Goal: Check status

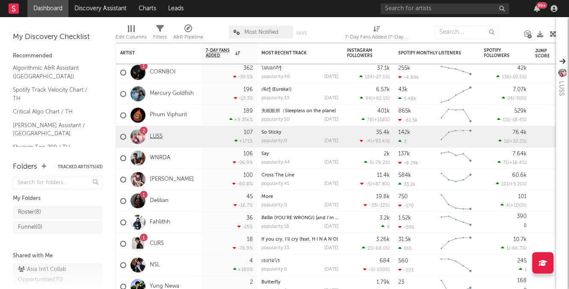
click at [156, 137] on link "LUSS" at bounding box center [156, 136] width 13 height 7
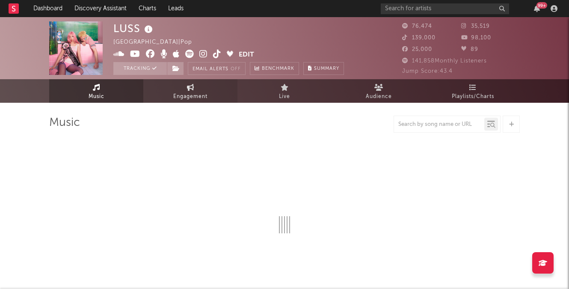
click at [182, 91] on link "Engagement" at bounding box center [190, 91] width 94 height 24
select select "1w"
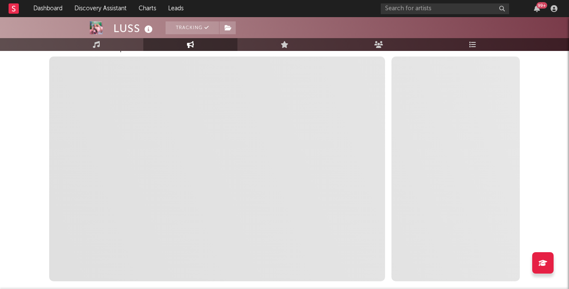
scroll to position [125, 0]
select select "1m"
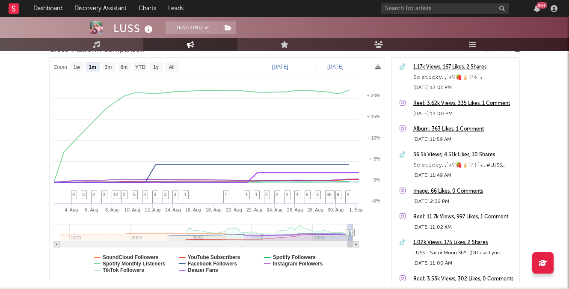
scroll to position [131, 0]
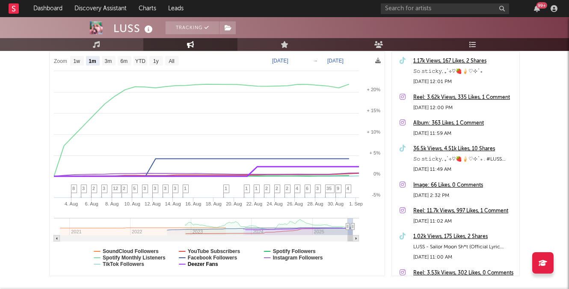
click at [198, 264] on text "Deezer Fans" at bounding box center [203, 264] width 30 height 6
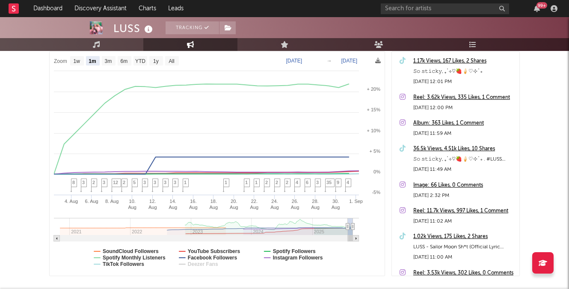
select select "1m"
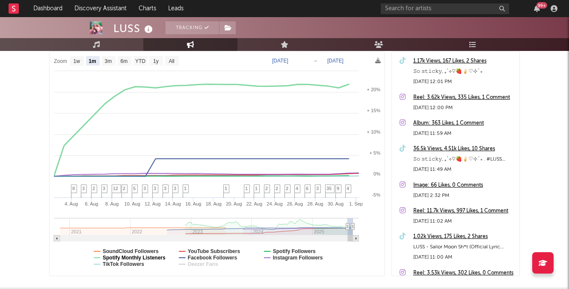
click at [166, 257] on text "Spotify Monthly Listeners" at bounding box center [134, 258] width 63 height 6
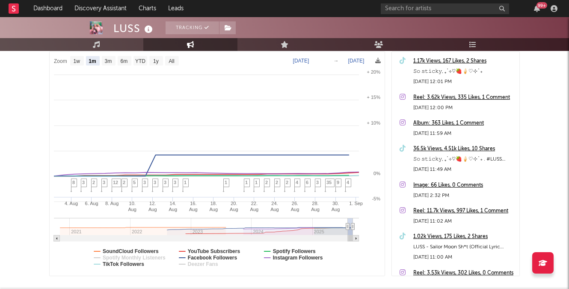
select select "1m"
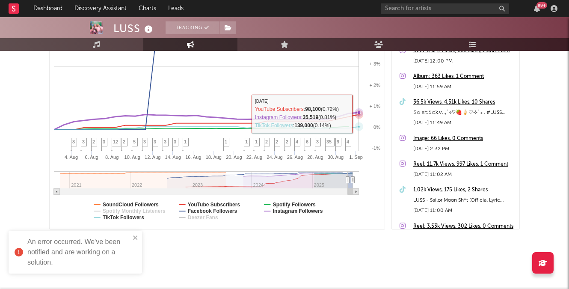
scroll to position [0, 0]
